Goal: Contribute content: Contribute content

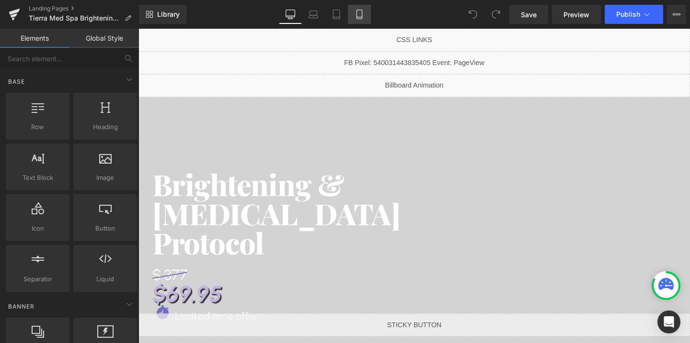
click at [357, 11] on icon at bounding box center [358, 14] width 5 height 9
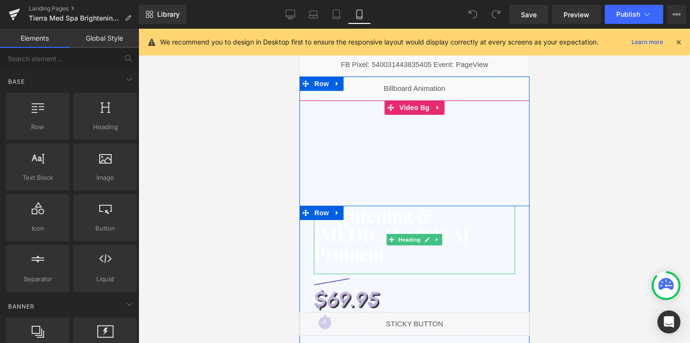
click at [479, 239] on h1 "Brightening & [MEDICAL_DATA]" at bounding box center [413, 225] width 201 height 38
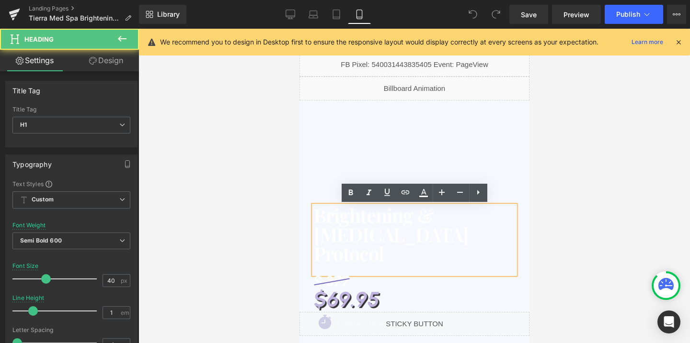
click at [457, 239] on h1 "Brightening & [MEDICAL_DATA]" at bounding box center [413, 225] width 201 height 38
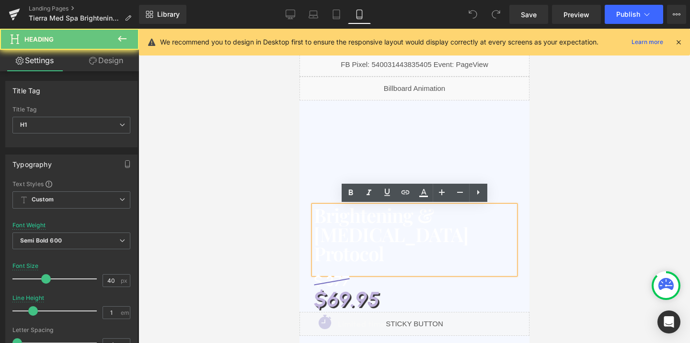
click at [457, 239] on h1 "Brightening & [MEDICAL_DATA]" at bounding box center [413, 225] width 201 height 38
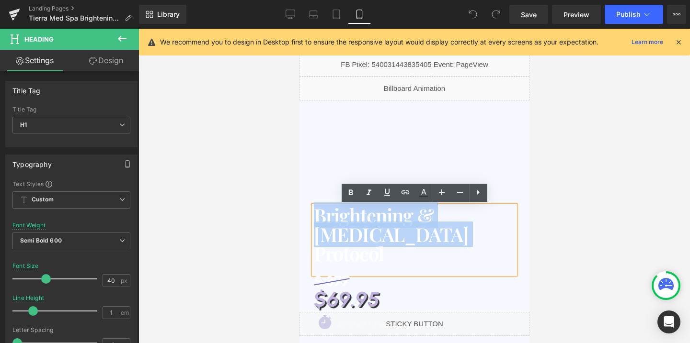
click at [457, 239] on h1 "Brightening & [MEDICAL_DATA]" at bounding box center [413, 225] width 201 height 38
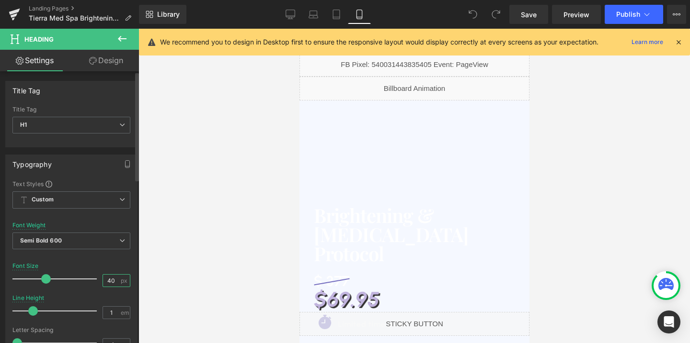
click at [109, 283] on input "40" at bounding box center [111, 281] width 17 height 12
type input "36"
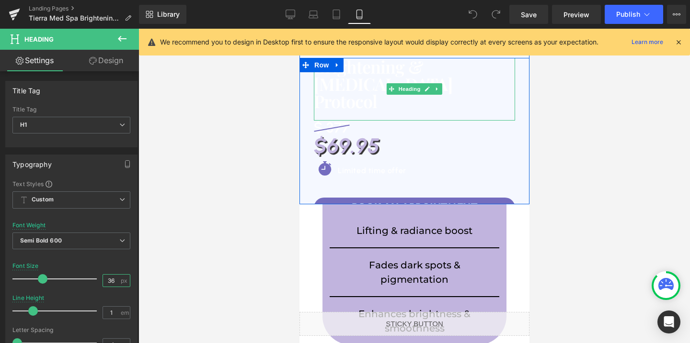
scroll to position [157, 0]
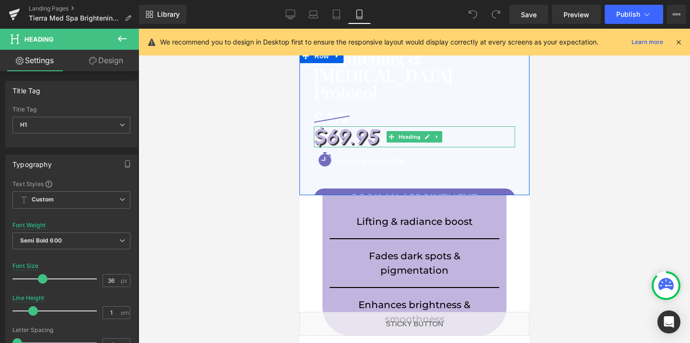
click at [352, 137] on h1 "$69.95" at bounding box center [413, 136] width 201 height 21
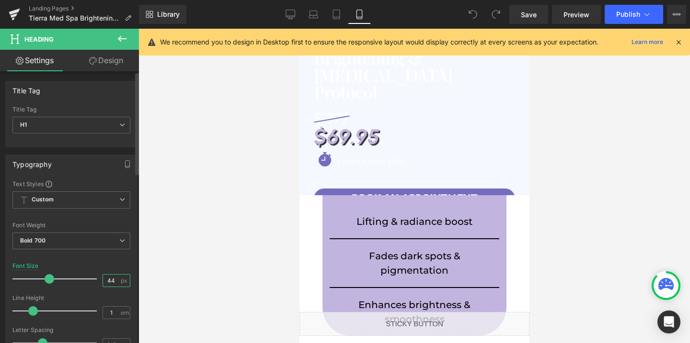
click at [114, 277] on input "44" at bounding box center [111, 281] width 17 height 12
type input "40"
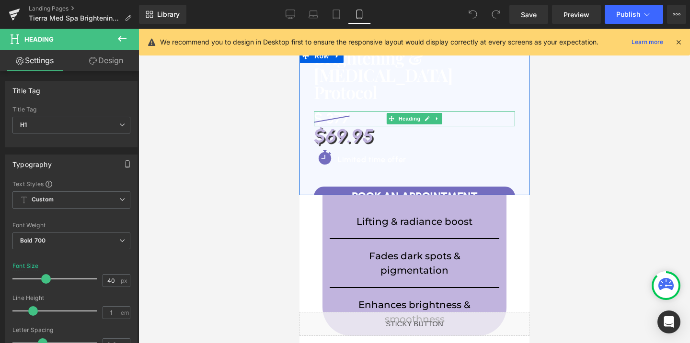
click at [335, 120] on h1 "$ 377" at bounding box center [331, 119] width 36 height 14
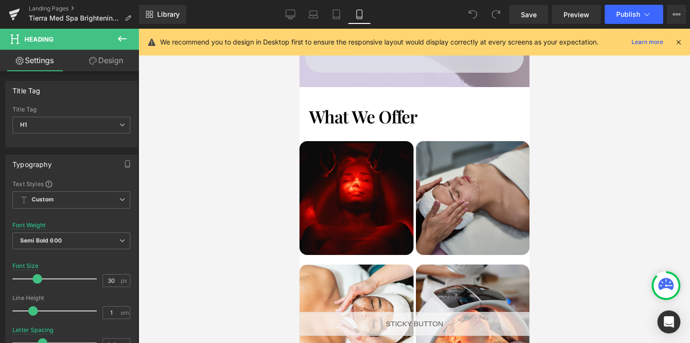
scroll to position [2484, 0]
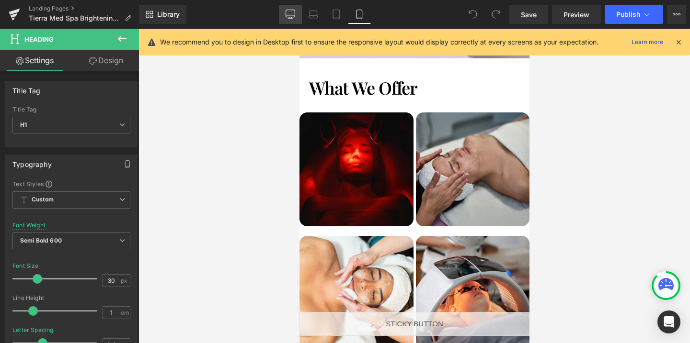
click at [294, 15] on icon at bounding box center [291, 15] width 10 height 10
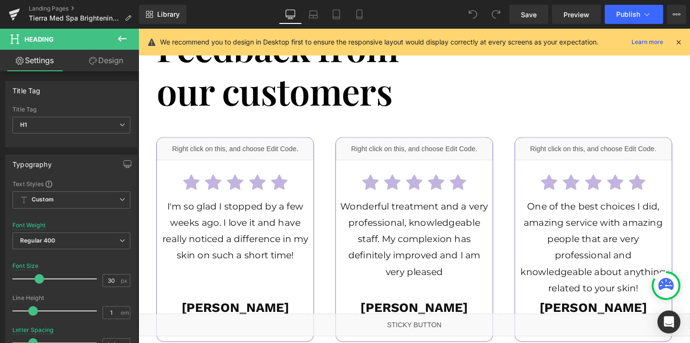
scroll to position [2584, 0]
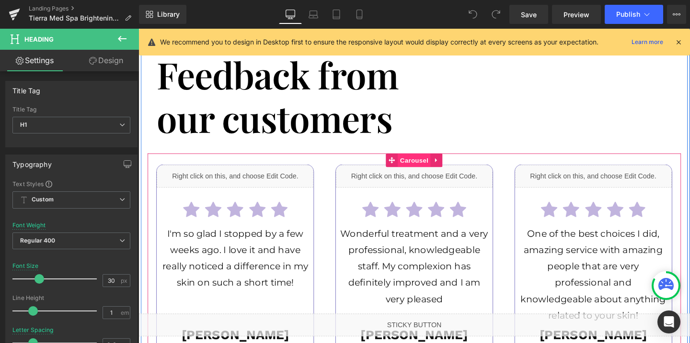
click at [433, 160] on span "Carousel" at bounding box center [428, 167] width 34 height 14
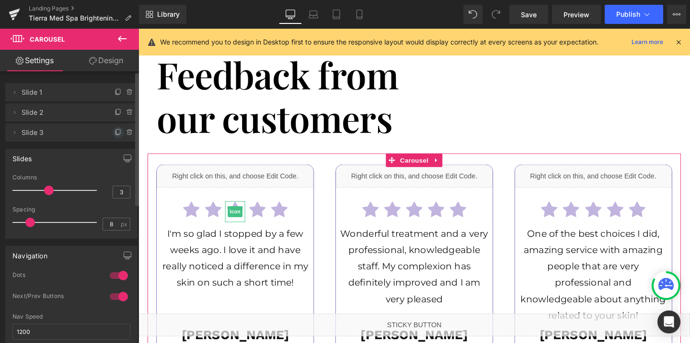
click at [114, 135] on icon at bounding box center [118, 133] width 8 height 8
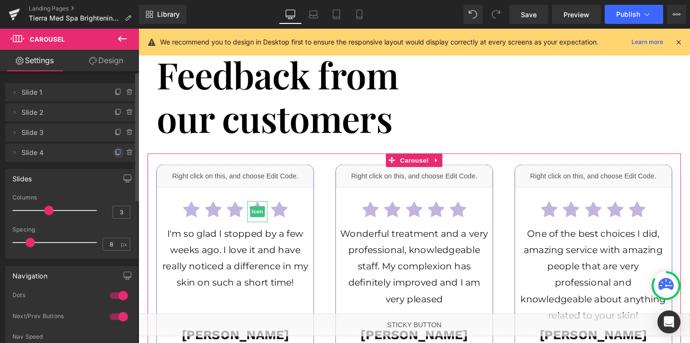
click at [114, 151] on icon at bounding box center [118, 153] width 8 height 8
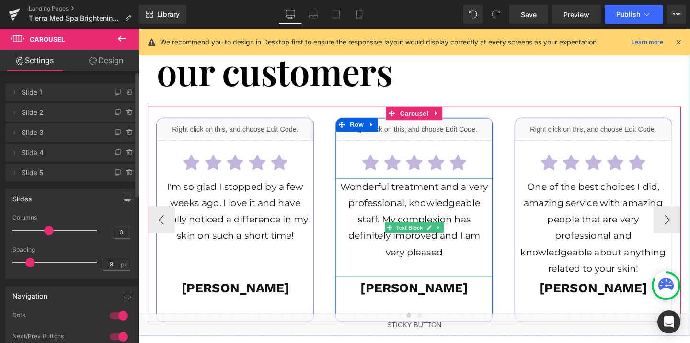
scroll to position [2634, 0]
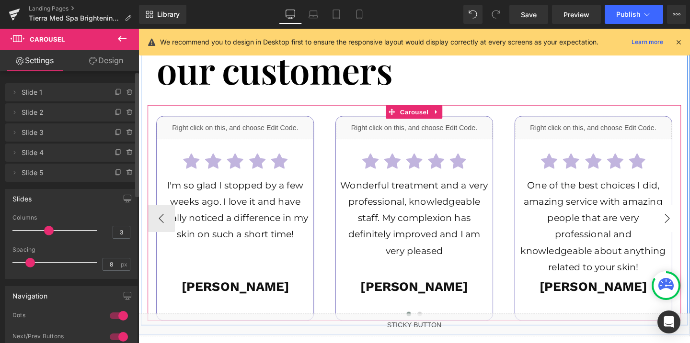
click at [689, 214] on button "›" at bounding box center [694, 228] width 29 height 29
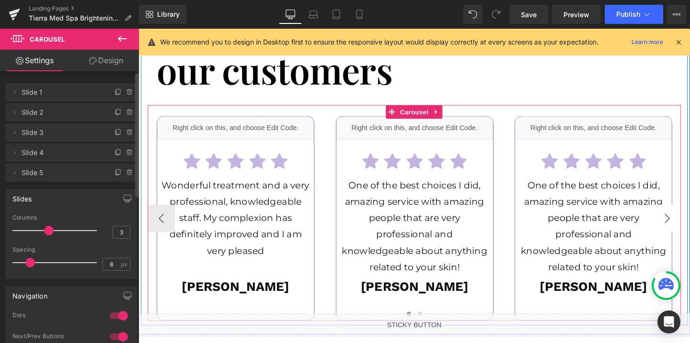
click at [689, 214] on button "›" at bounding box center [694, 228] width 29 height 29
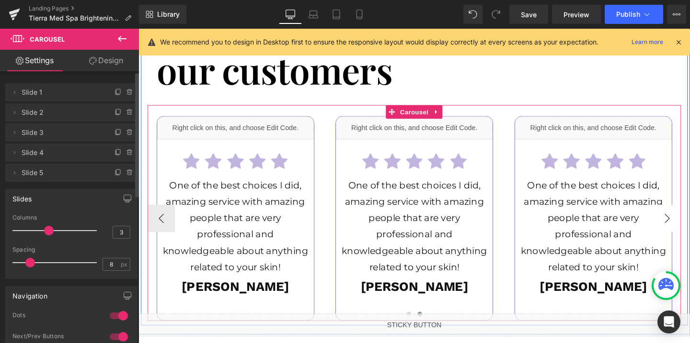
click at [689, 214] on button "›" at bounding box center [694, 228] width 29 height 29
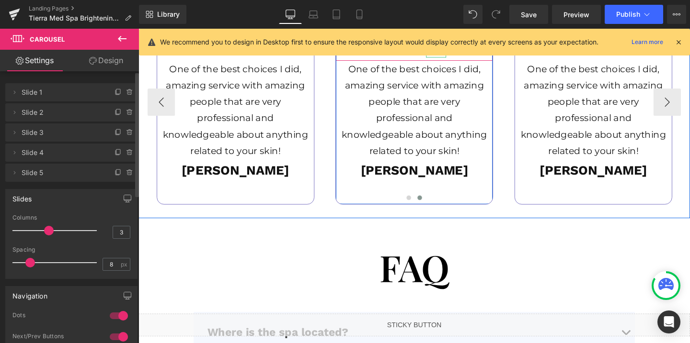
scroll to position [2914, 0]
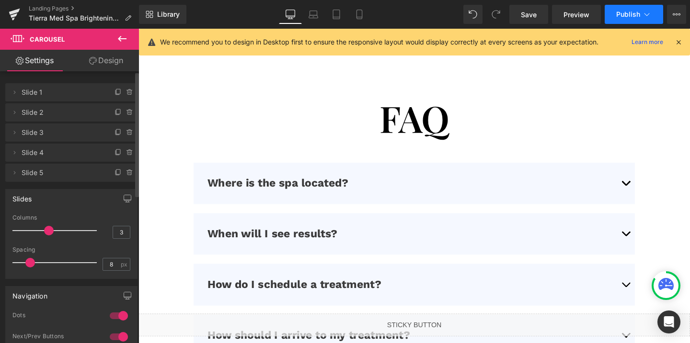
click at [620, 9] on button "Publish" at bounding box center [634, 14] width 58 height 19
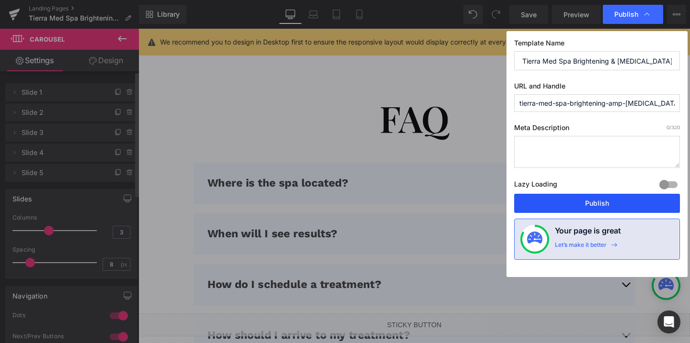
click at [603, 198] on button "Publish" at bounding box center [597, 203] width 166 height 19
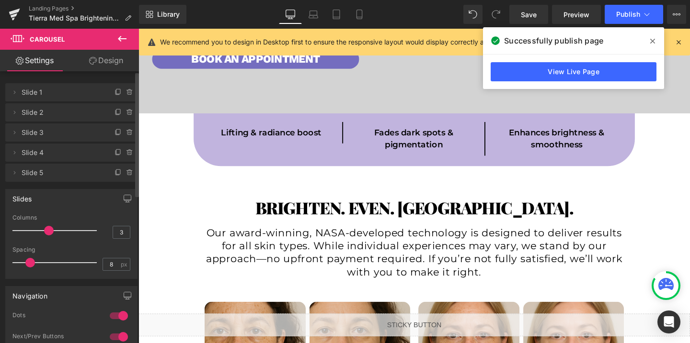
scroll to position [0, 0]
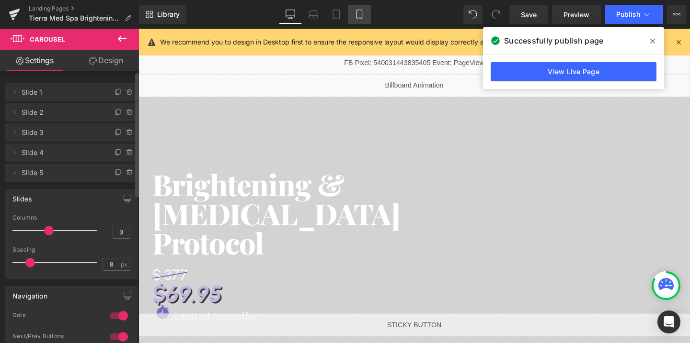
click at [359, 15] on icon at bounding box center [360, 15] width 10 height 10
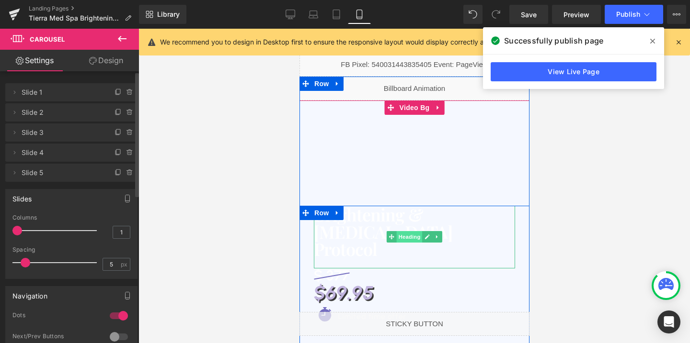
click at [396, 237] on span "Heading" at bounding box center [409, 236] width 26 height 11
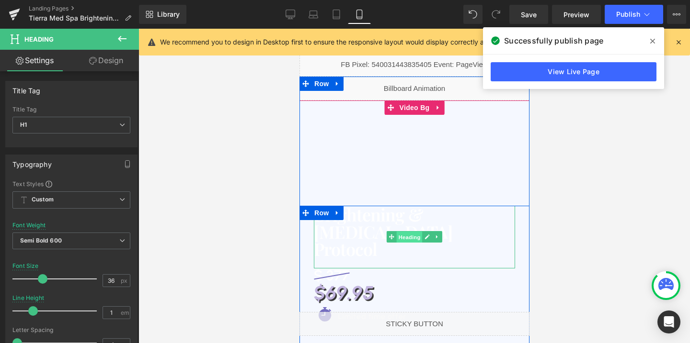
click at [408, 238] on span "Heading" at bounding box center [409, 237] width 26 height 11
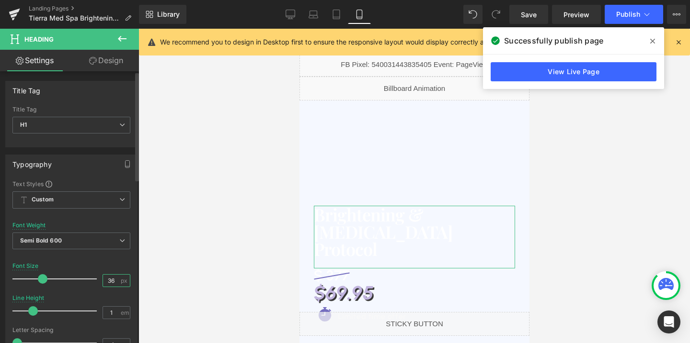
click at [111, 279] on input "36" at bounding box center [111, 281] width 17 height 12
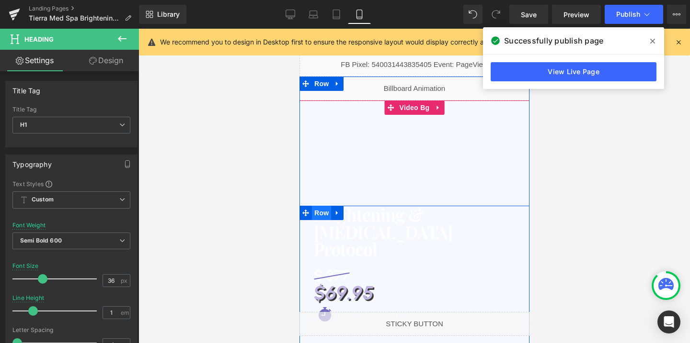
click at [322, 211] on span "Row" at bounding box center [320, 213] width 19 height 14
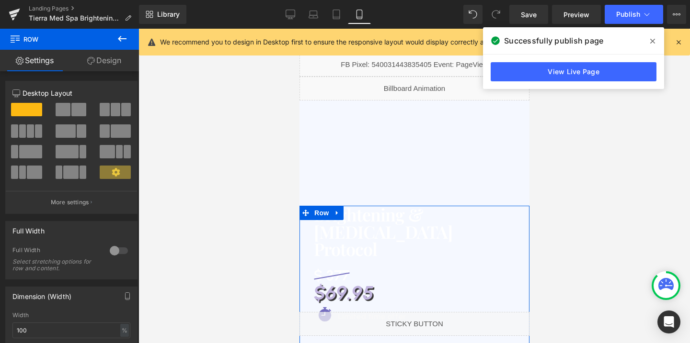
click at [97, 58] on link "Design" at bounding box center [103, 61] width 69 height 22
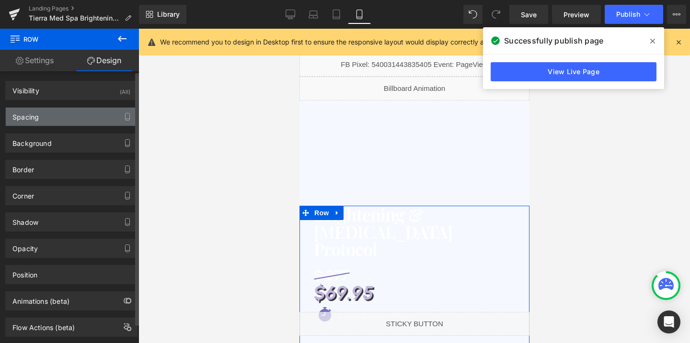
click at [52, 121] on div "Spacing" at bounding box center [71, 117] width 131 height 18
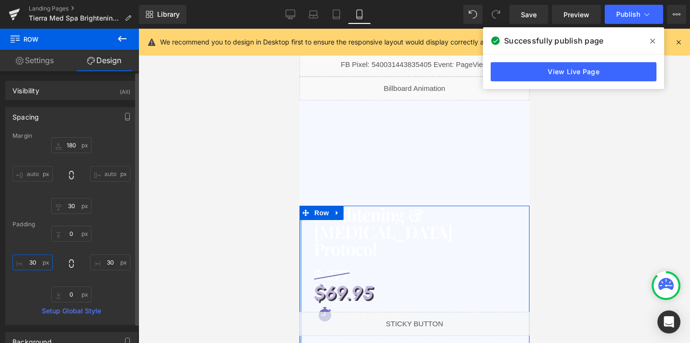
click at [34, 262] on input "text" at bounding box center [32, 263] width 40 height 16
click at [108, 262] on input "text" at bounding box center [110, 263] width 40 height 16
type input "10"
click at [33, 262] on input "text" at bounding box center [32, 263] width 40 height 16
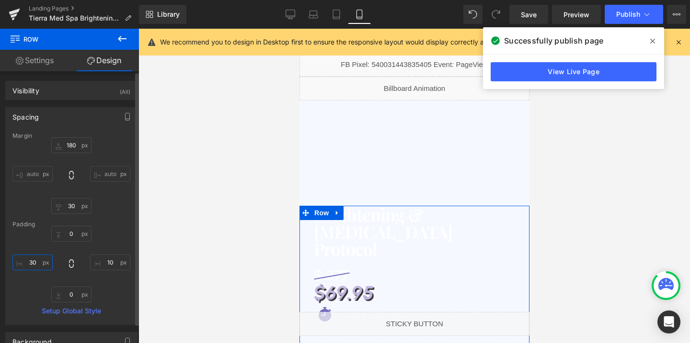
click at [33, 262] on input "text" at bounding box center [32, 263] width 40 height 16
type input "20"
click at [100, 261] on input "10" at bounding box center [110, 263] width 40 height 16
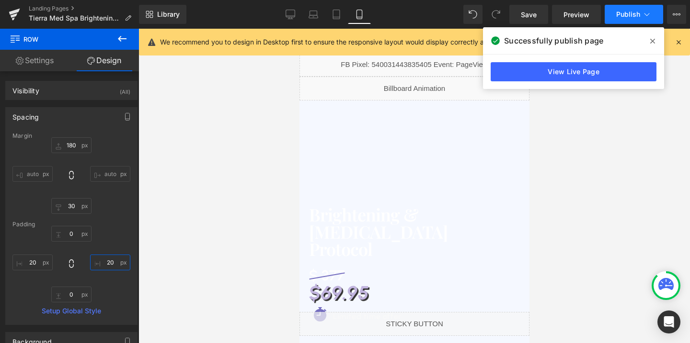
type input "20"
click at [614, 13] on button "Publish" at bounding box center [634, 14] width 58 height 19
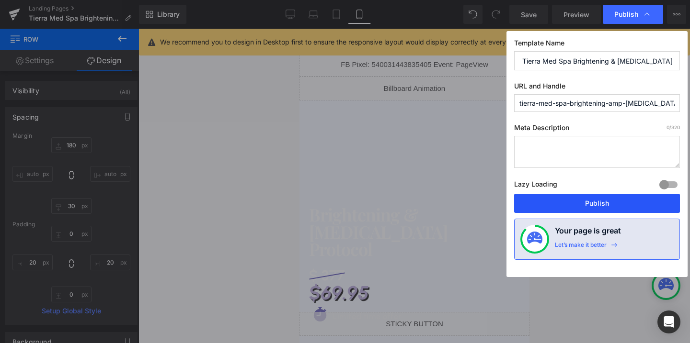
click at [579, 205] on button "Publish" at bounding box center [597, 203] width 166 height 19
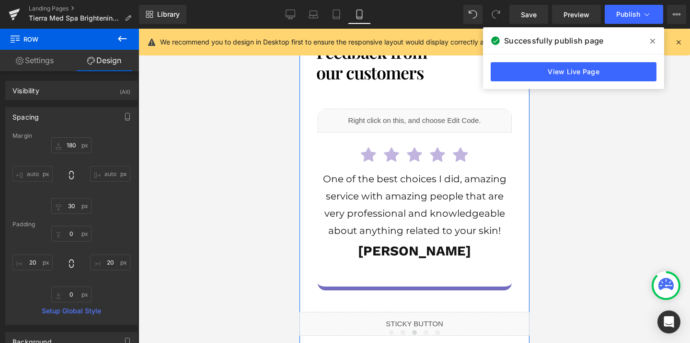
scroll to position [3342, 0]
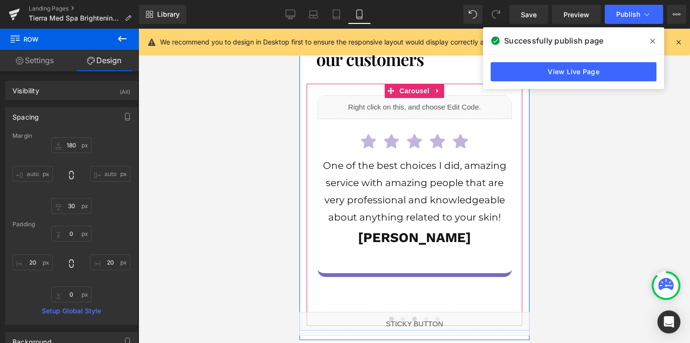
click at [391, 315] on button at bounding box center [390, 320] width 11 height 10
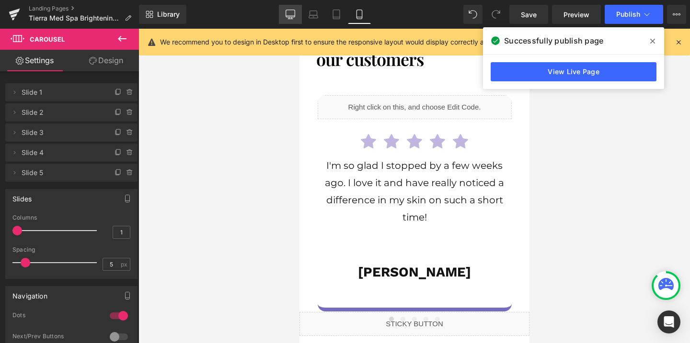
click at [289, 11] on icon at bounding box center [291, 15] width 10 height 10
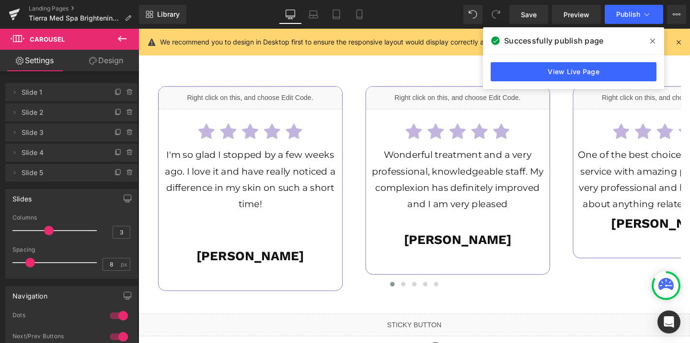
scroll to position [2666, 0]
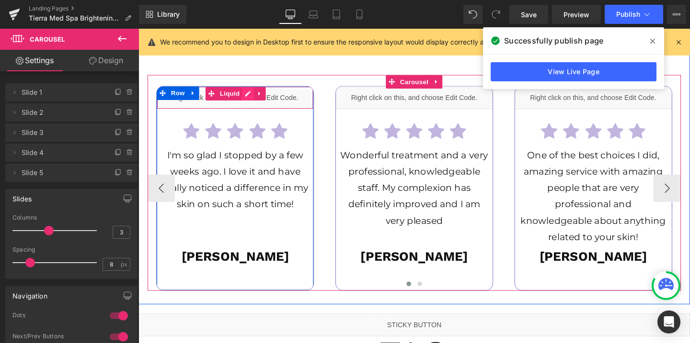
click at [254, 90] on div "Liquid" at bounding box center [240, 102] width 165 height 24
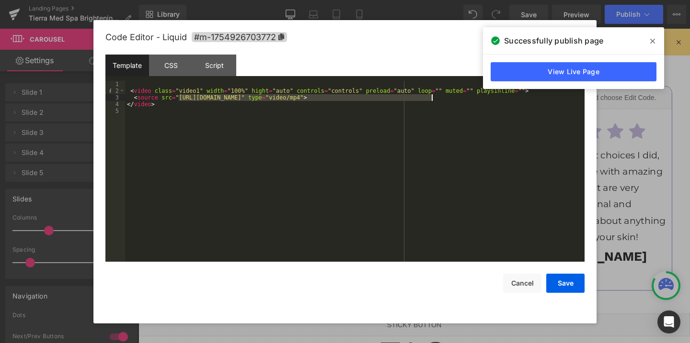
drag, startPoint x: 179, startPoint y: 98, endPoint x: 430, endPoint y: 95, distance: 251.5
click at [430, 95] on div "< video class = "video1" width = "100%" hight = "auto" controls = "controls" pr…" at bounding box center [354, 178] width 459 height 195
click at [570, 284] on button "Save" at bounding box center [565, 283] width 38 height 19
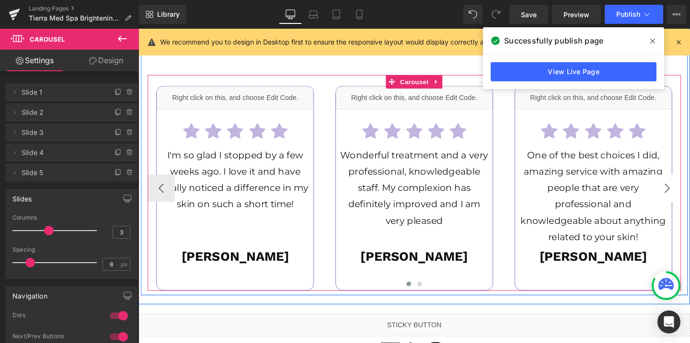
click at [689, 183] on button "›" at bounding box center [694, 197] width 29 height 29
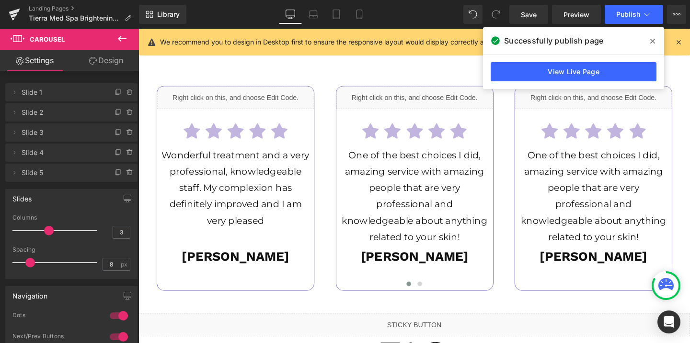
click at [651, 41] on icon at bounding box center [652, 41] width 5 height 8
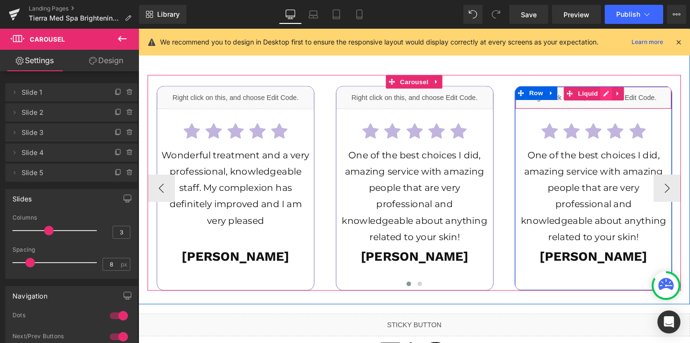
click at [630, 90] on div "Liquid" at bounding box center [616, 102] width 165 height 24
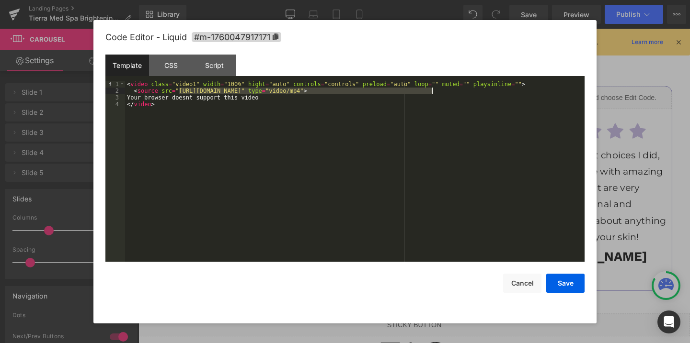
drag, startPoint x: 180, startPoint y: 90, endPoint x: 432, endPoint y: 92, distance: 252.5
click at [432, 92] on div "< video class = "video1" width = "100%" hight = "auto" controls = "controls" pr…" at bounding box center [354, 178] width 459 height 195
click at [552, 286] on button "Save" at bounding box center [565, 283] width 38 height 19
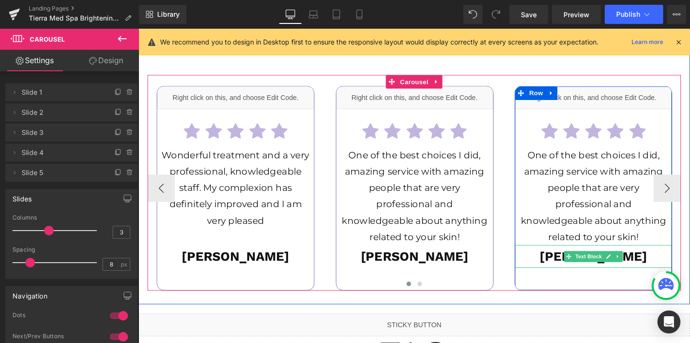
click at [656, 257] on p "[PERSON_NAME]" at bounding box center [617, 269] width 146 height 24
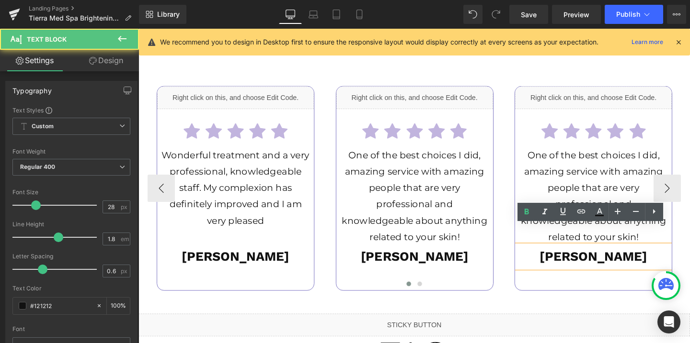
click at [656, 257] on p "[PERSON_NAME]" at bounding box center [617, 269] width 146 height 24
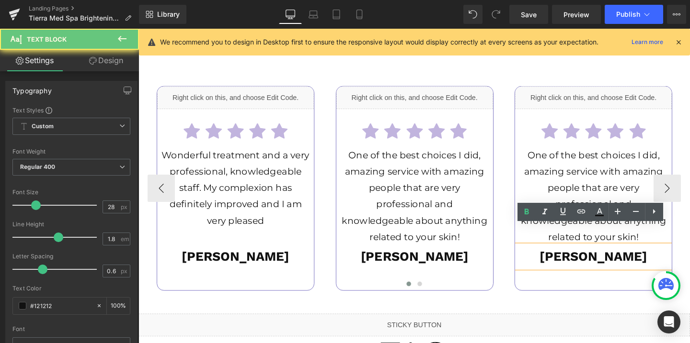
click at [656, 257] on p "[PERSON_NAME]" at bounding box center [617, 269] width 146 height 24
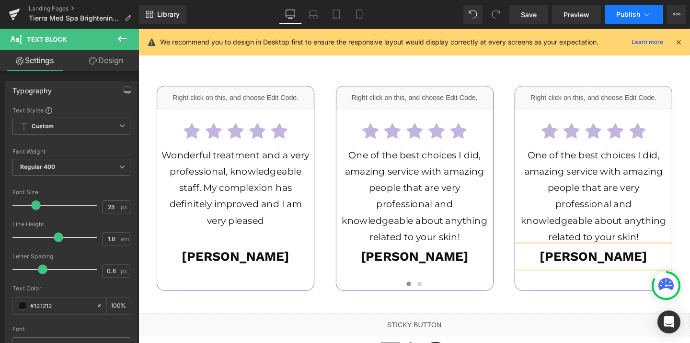
click at [629, 6] on button "Publish" at bounding box center [634, 14] width 58 height 19
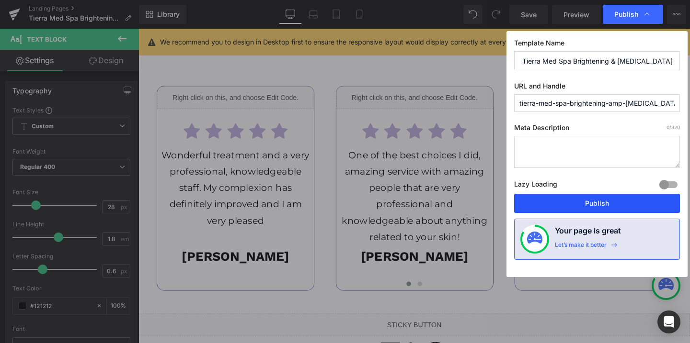
click at [599, 199] on button "Publish" at bounding box center [597, 203] width 166 height 19
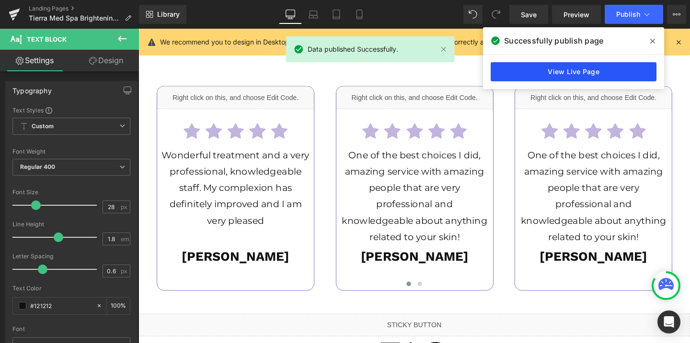
click at [540, 68] on link "View Live Page" at bounding box center [574, 71] width 166 height 19
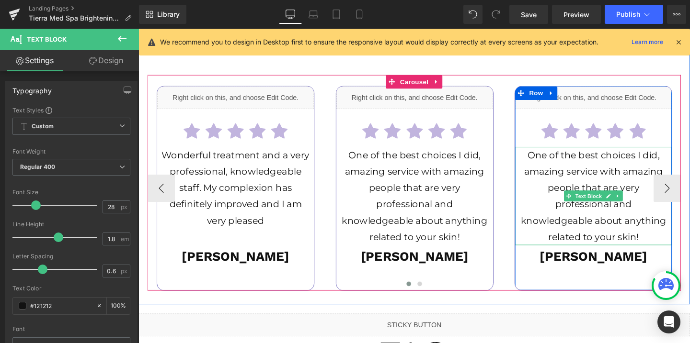
click at [551, 156] on span "One of the best choices I did, amazing service with amazing people that are ver…" at bounding box center [616, 205] width 153 height 98
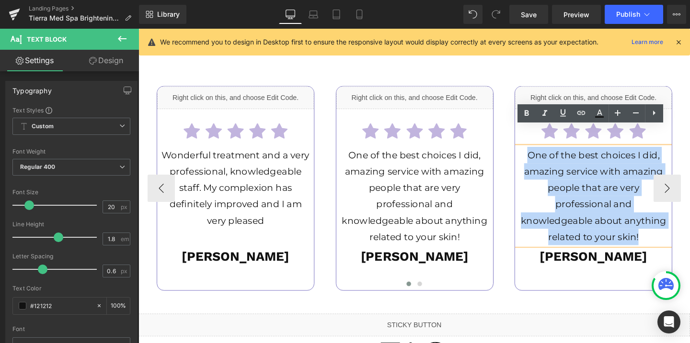
drag, startPoint x: 550, startPoint y: 141, endPoint x: 667, endPoint y: 224, distance: 143.4
click at [667, 224] on p "One of the best choices I did, amazing service with amazing people that are ver…" at bounding box center [616, 204] width 155 height 103
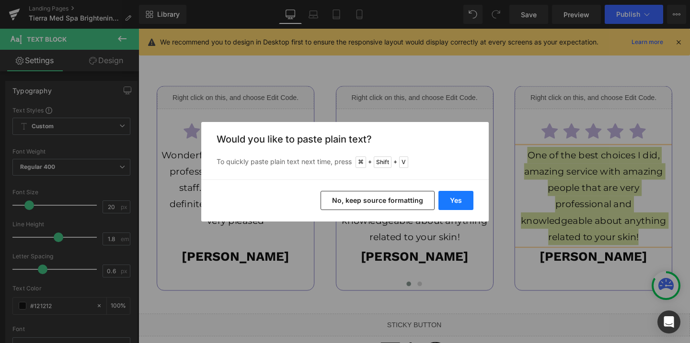
click at [458, 201] on button "Yes" at bounding box center [455, 200] width 35 height 19
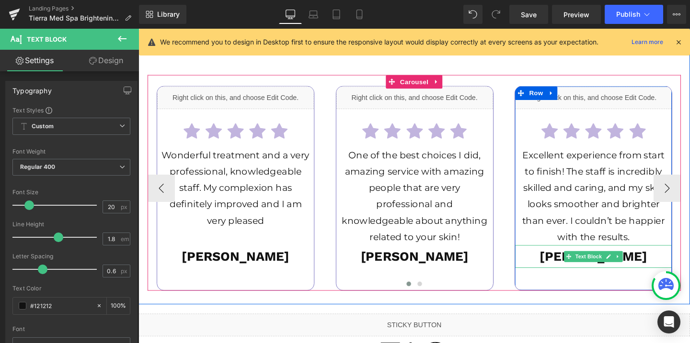
click at [664, 257] on p "[PERSON_NAME]" at bounding box center [617, 269] width 146 height 24
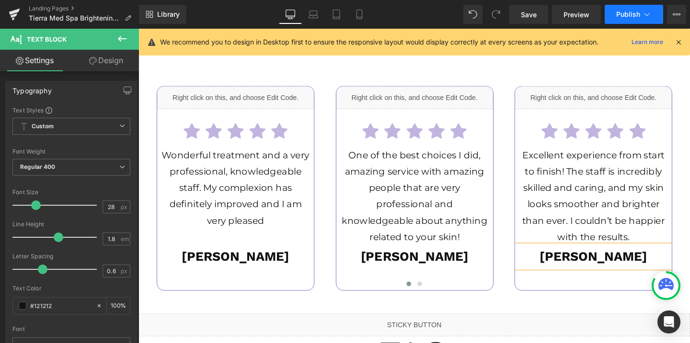
click at [622, 18] on span "Publish" at bounding box center [628, 15] width 24 height 8
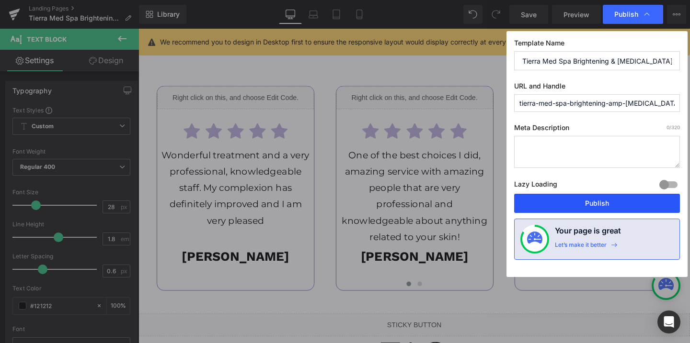
click at [606, 205] on button "Publish" at bounding box center [597, 203] width 166 height 19
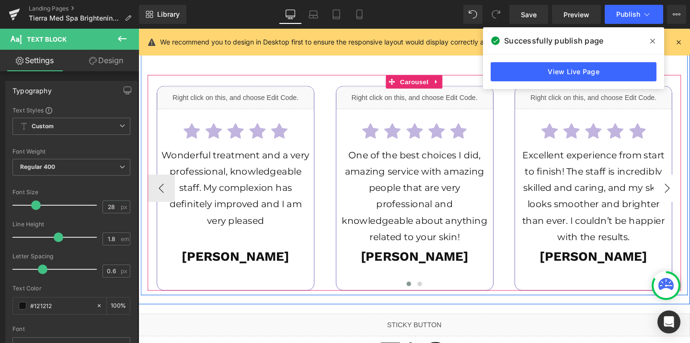
click at [689, 183] on button "›" at bounding box center [694, 197] width 29 height 29
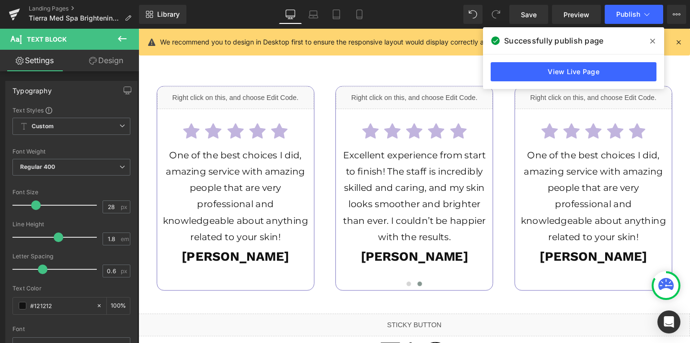
click at [654, 42] on icon at bounding box center [652, 41] width 5 height 5
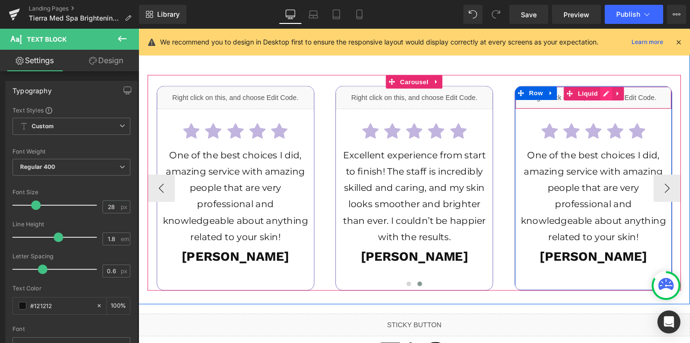
click at [631, 90] on div "Liquid" at bounding box center [616, 102] width 165 height 24
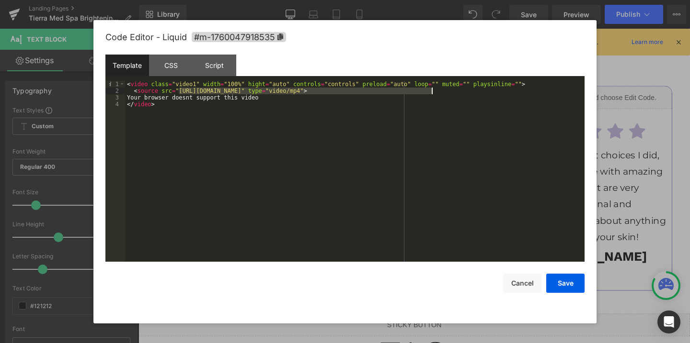
drag, startPoint x: 179, startPoint y: 92, endPoint x: 433, endPoint y: 90, distance: 253.9
click at [433, 90] on div "< video class = "video1" width = "100%" hight = "auto" controls = "controls" pr…" at bounding box center [354, 178] width 459 height 195
click at [561, 285] on button "Save" at bounding box center [565, 283] width 38 height 19
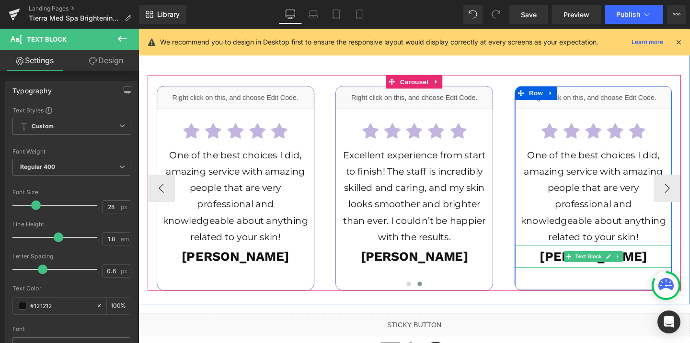
click at [659, 257] on p "[PERSON_NAME]" at bounding box center [617, 269] width 146 height 24
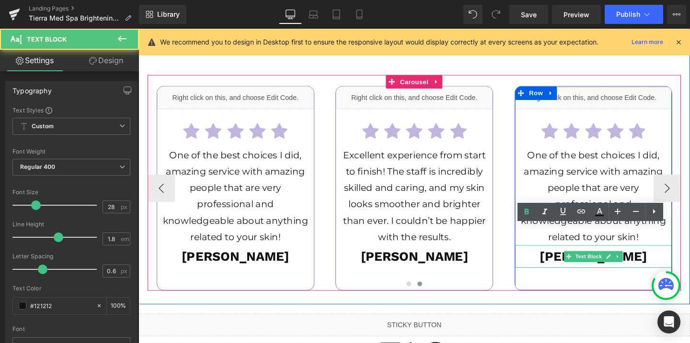
click at [659, 257] on p "[PERSON_NAME]" at bounding box center [617, 269] width 146 height 24
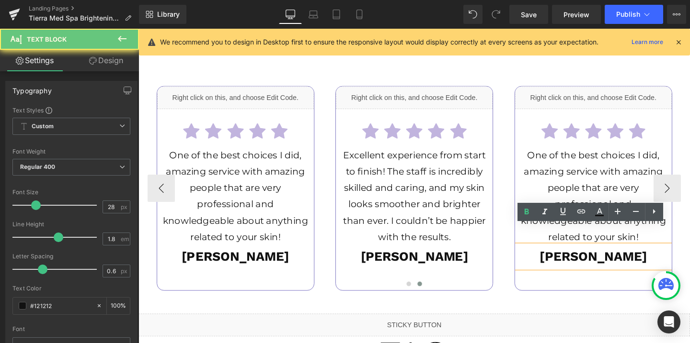
click at [659, 257] on p "[PERSON_NAME]" at bounding box center [617, 269] width 146 height 24
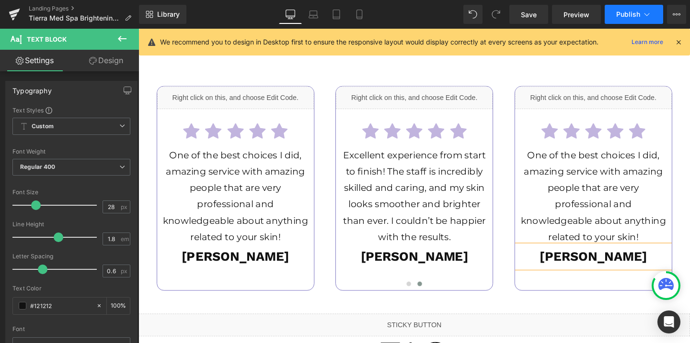
click at [618, 21] on button "Publish" at bounding box center [634, 14] width 58 height 19
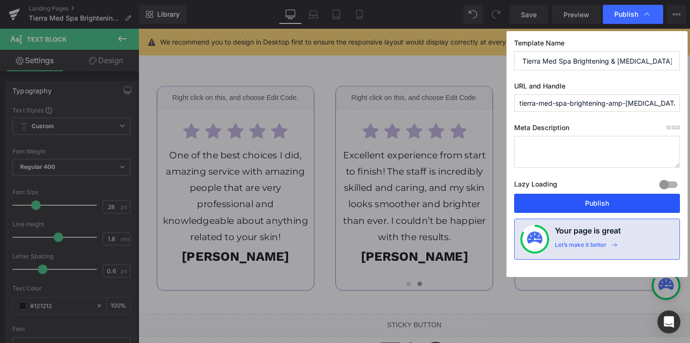
click at [585, 204] on button "Publish" at bounding box center [597, 203] width 166 height 19
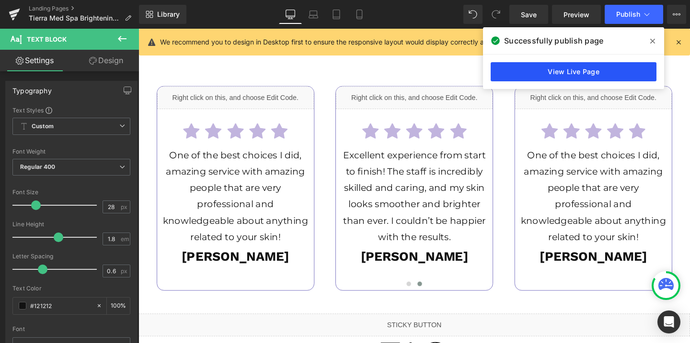
click at [600, 66] on link "View Live Page" at bounding box center [574, 71] width 166 height 19
